Goal: Task Accomplishment & Management: Use online tool/utility

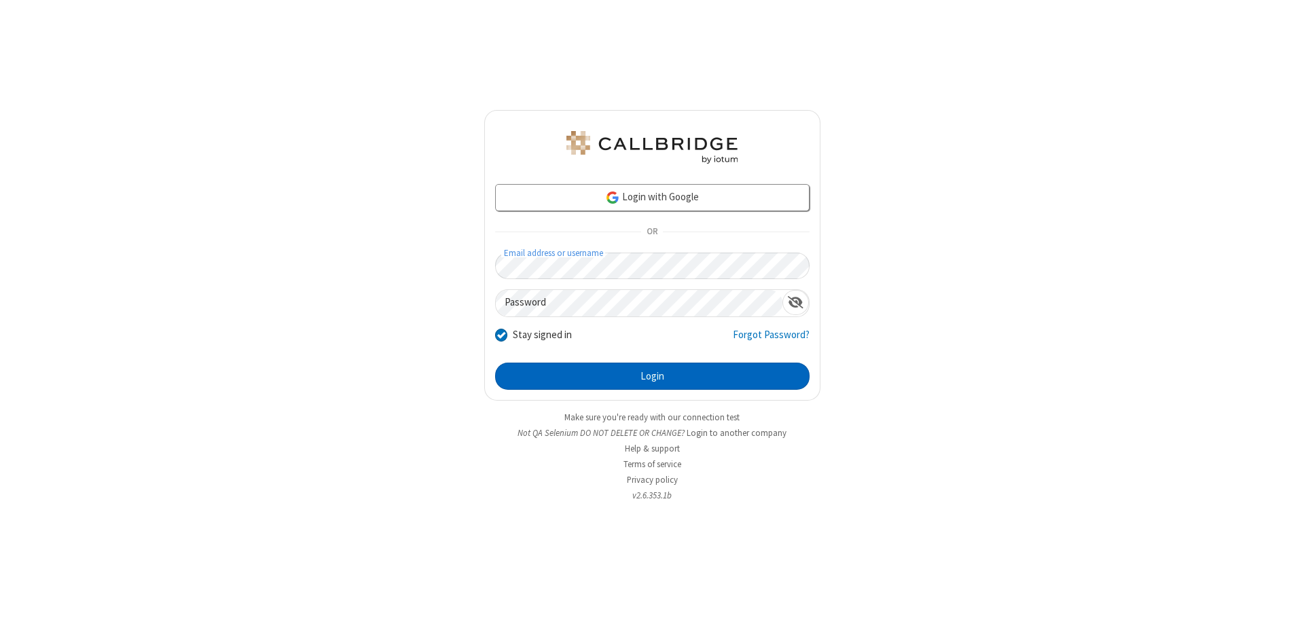
click at [652, 376] on button "Login" at bounding box center [652, 376] width 314 height 27
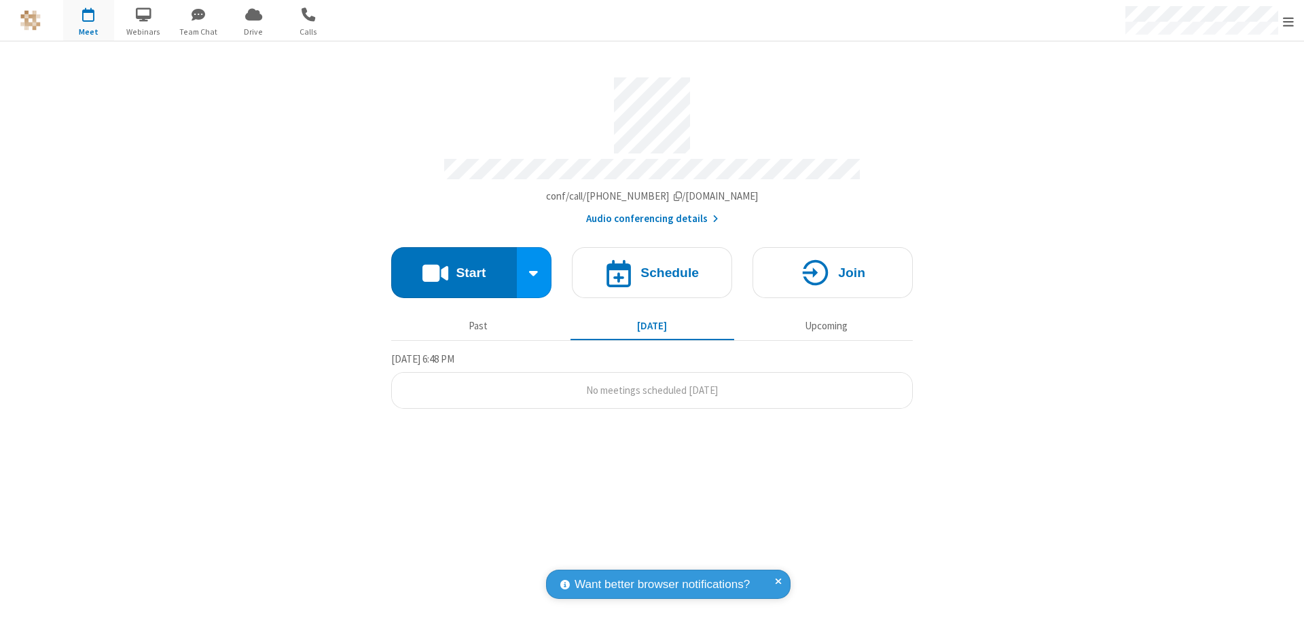
click at [454, 266] on button "Start" at bounding box center [454, 272] width 126 height 51
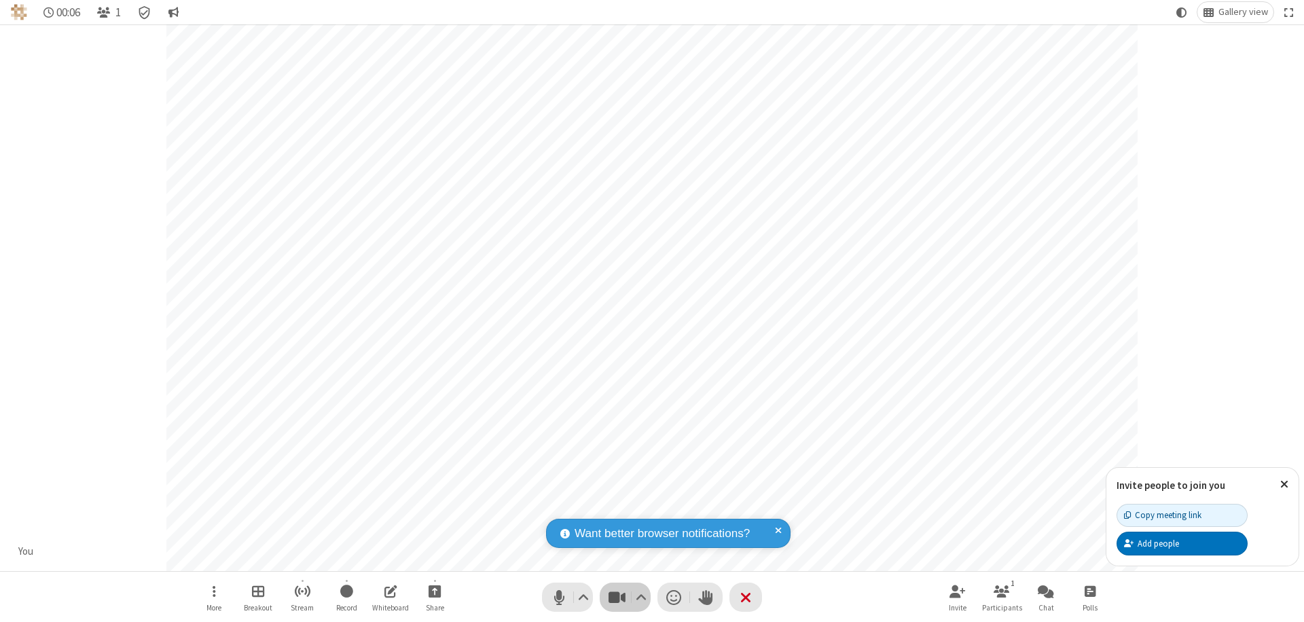
click at [617, 597] on span "Stop video (⌘+Shift+V)" at bounding box center [616, 597] width 20 height 20
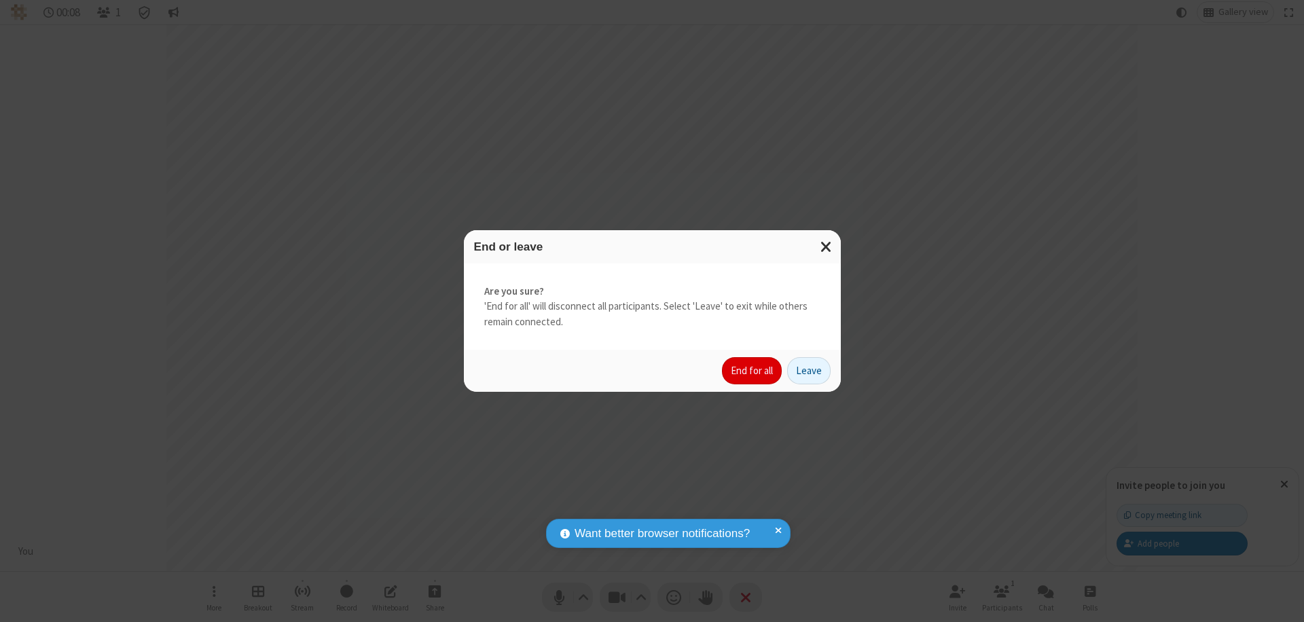
click at [752, 371] on button "End for all" at bounding box center [752, 370] width 60 height 27
